Goal: Navigation & Orientation: Find specific page/section

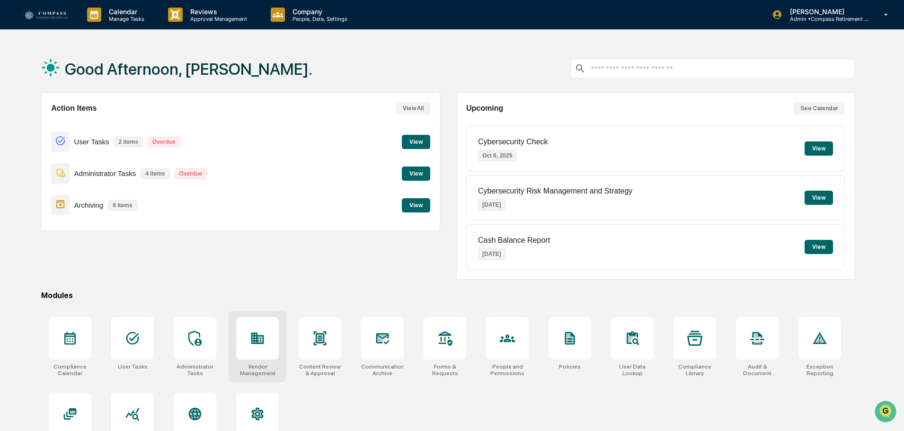
click at [262, 339] on icon at bounding box center [260, 340] width 5 height 6
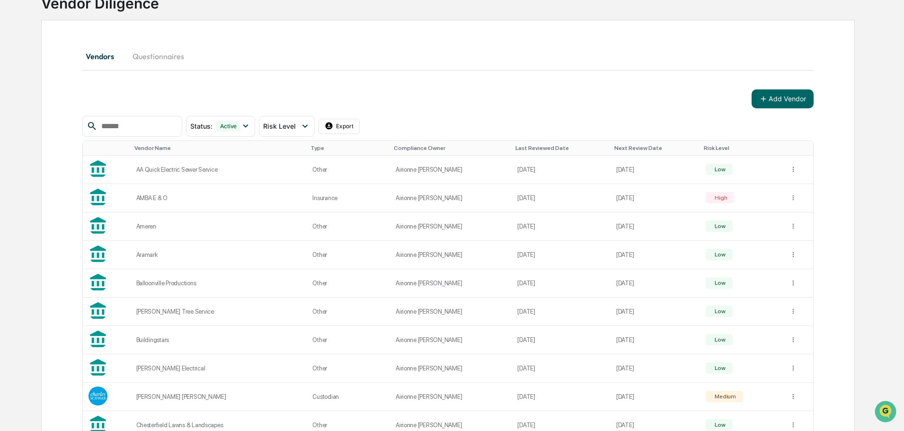
scroll to position [47, 0]
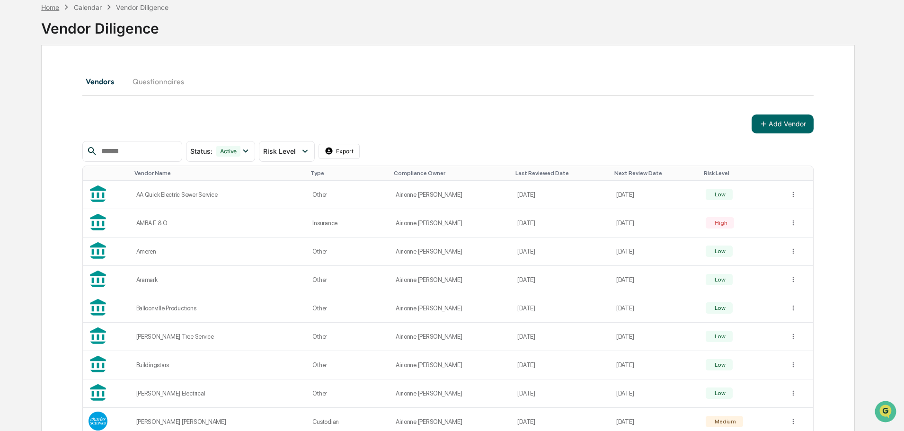
click at [55, 8] on div "Home" at bounding box center [50, 7] width 18 height 8
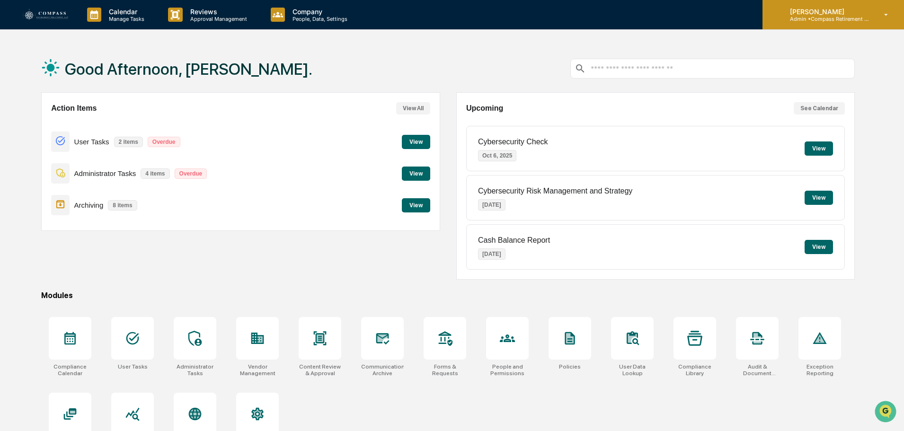
click at [823, 14] on p "[PERSON_NAME]" at bounding box center [827, 12] width 88 height 8
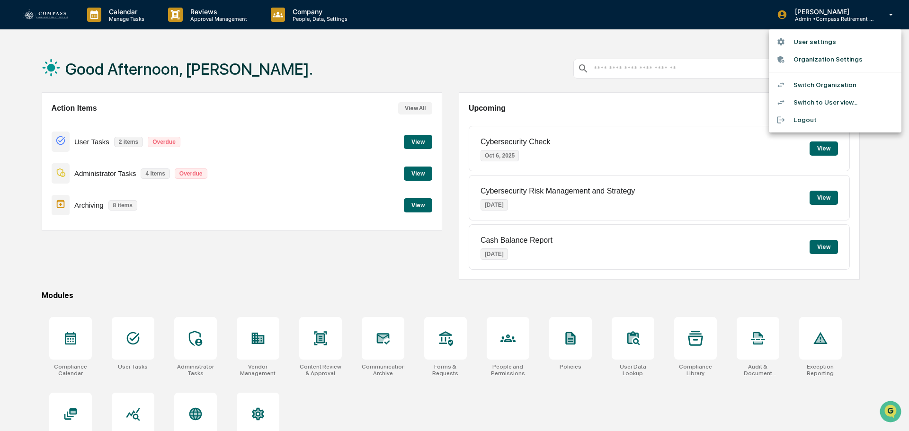
click at [810, 87] on li "Switch Organization" at bounding box center [835, 85] width 133 height 18
